Goal: Find specific page/section: Find specific page/section

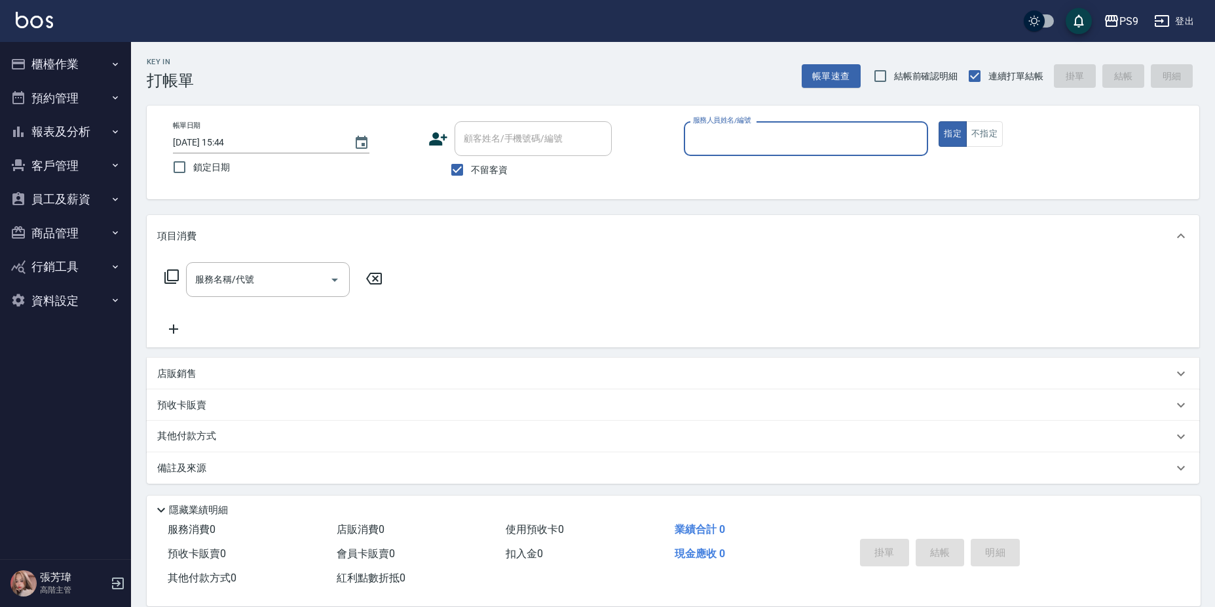
click at [96, 170] on button "客戶管理" at bounding box center [65, 166] width 121 height 34
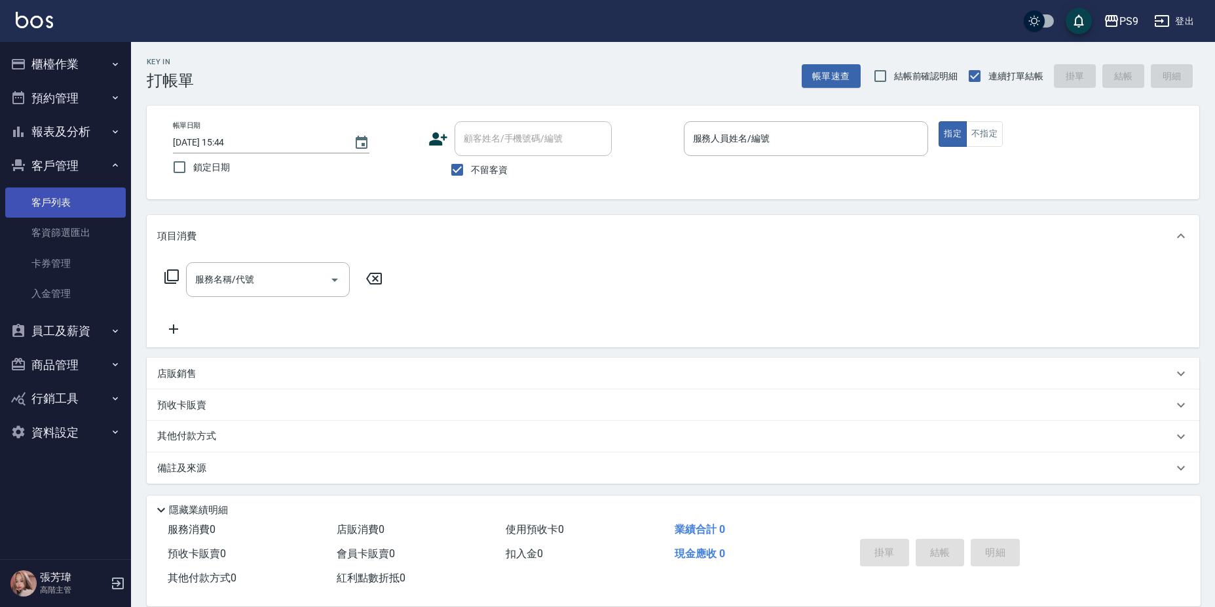
click at [98, 208] on link "客戶列表" at bounding box center [65, 202] width 121 height 30
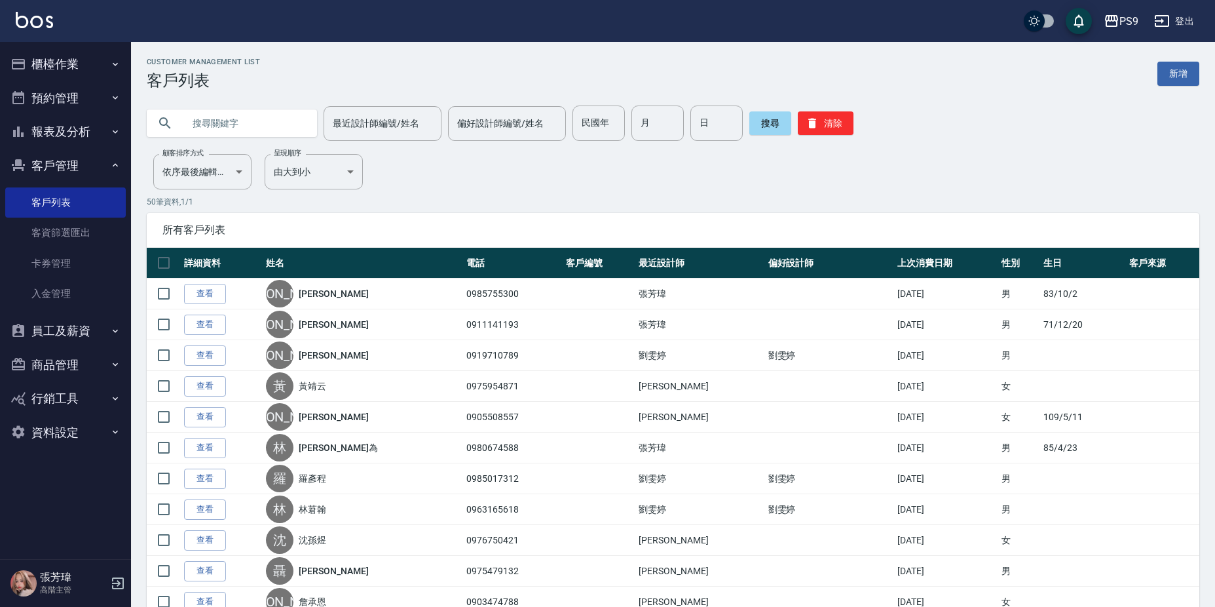
click at [227, 119] on input "text" at bounding box center [244, 122] width 123 height 35
type input "游"
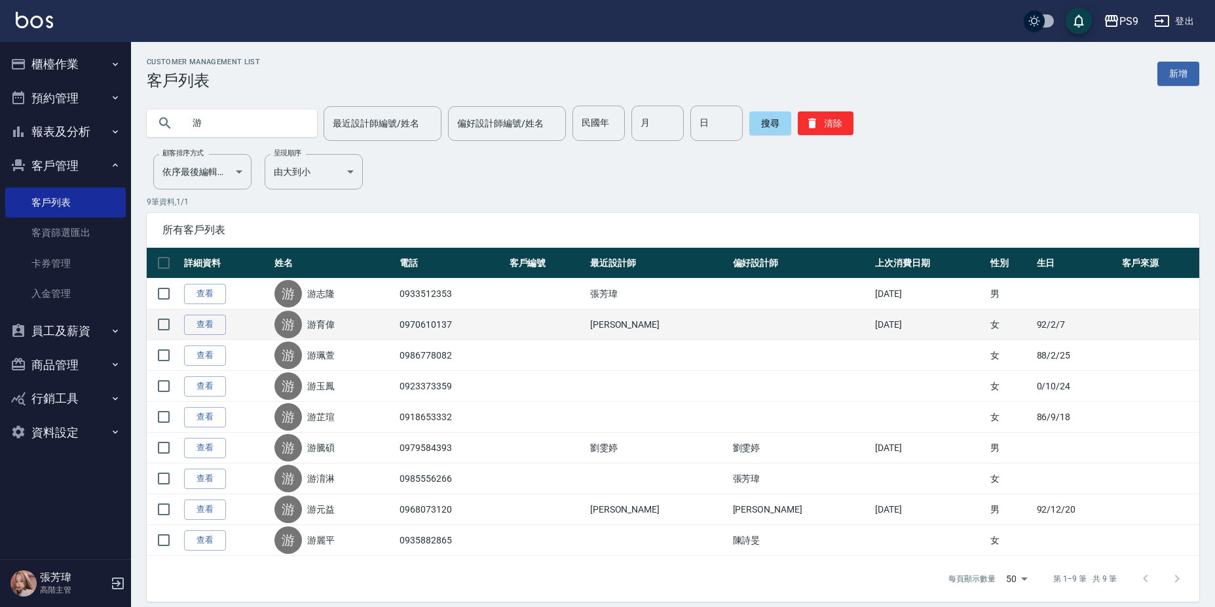
click at [333, 326] on link "游育偉" at bounding box center [321, 324] width 28 height 13
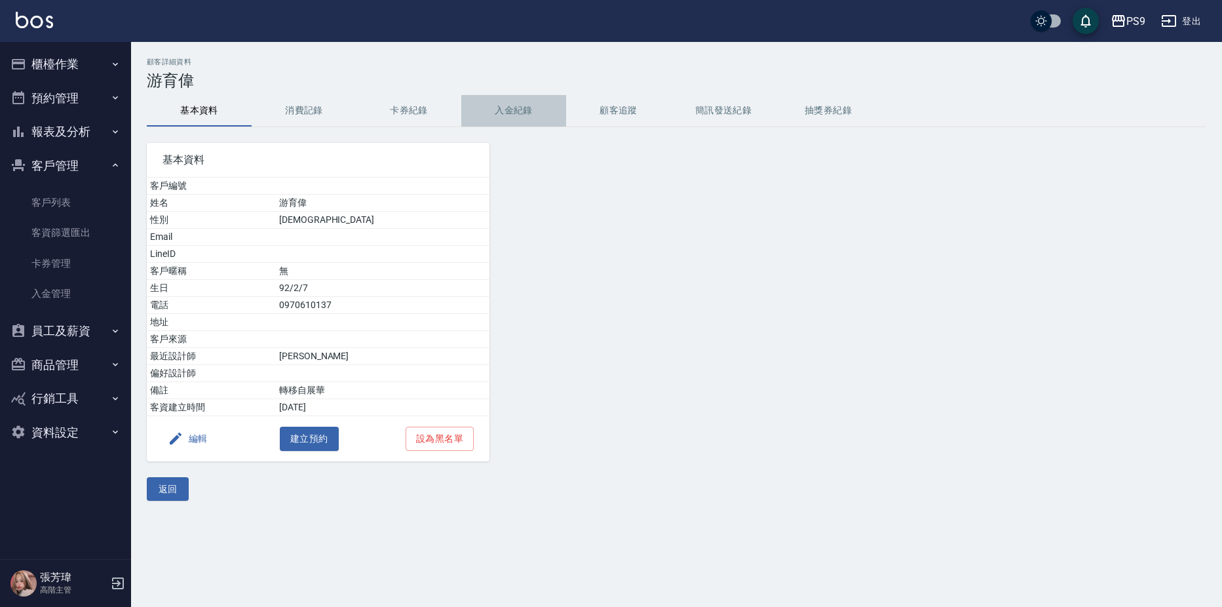
click at [495, 113] on button "入金紀錄" at bounding box center [513, 110] width 105 height 31
